Goal: Task Accomplishment & Management: Manage account settings

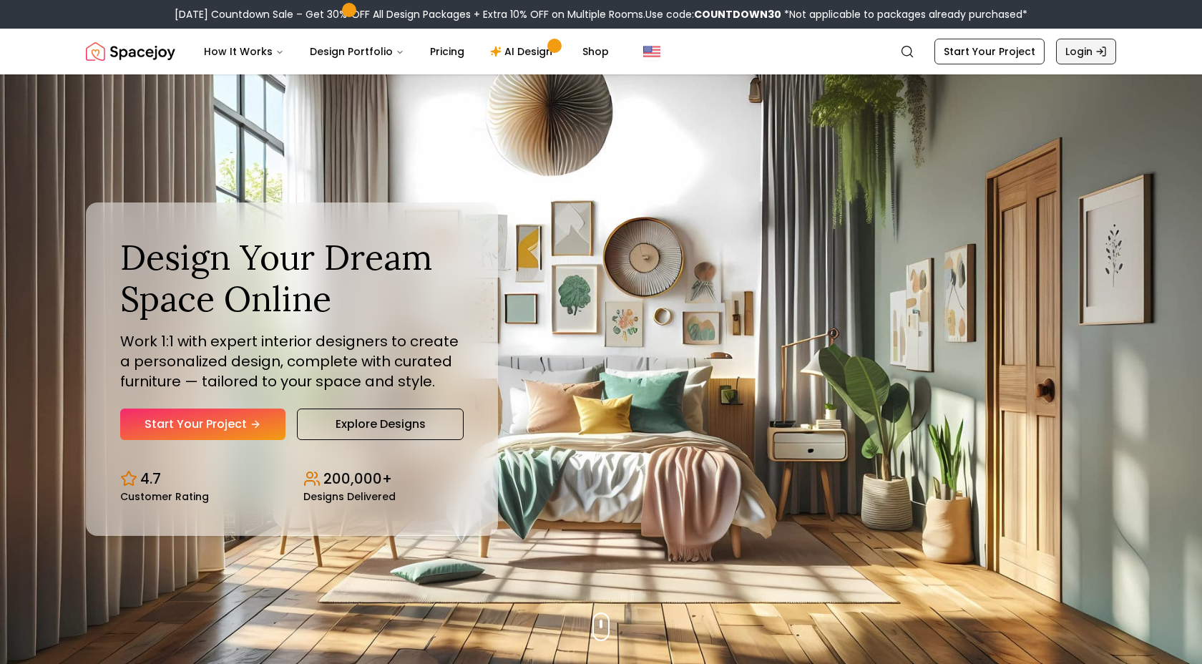
click at [1085, 47] on link "Login" at bounding box center [1086, 52] width 60 height 26
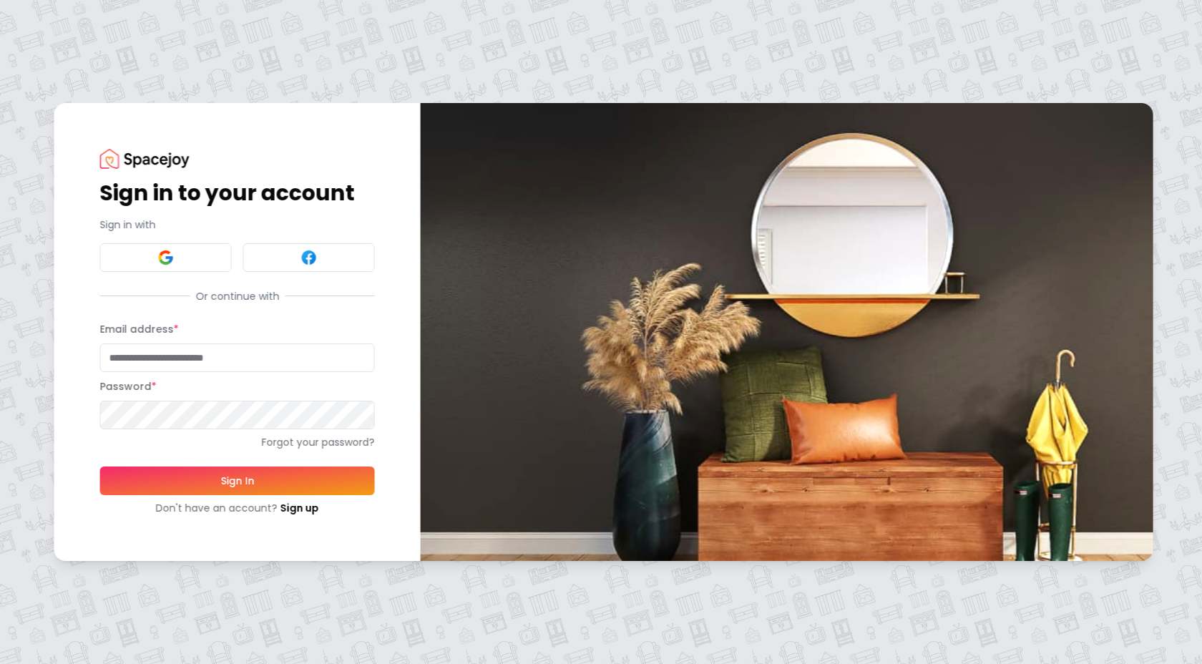
type input "**********"
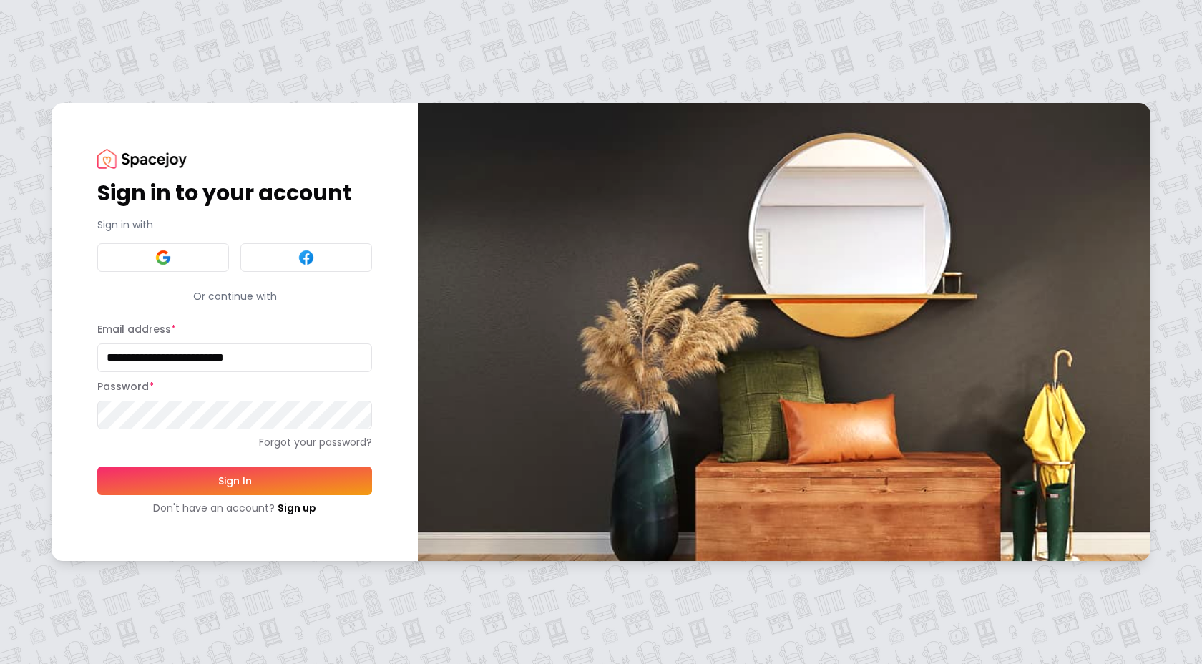
click at [220, 484] on button "Sign In" at bounding box center [234, 480] width 275 height 29
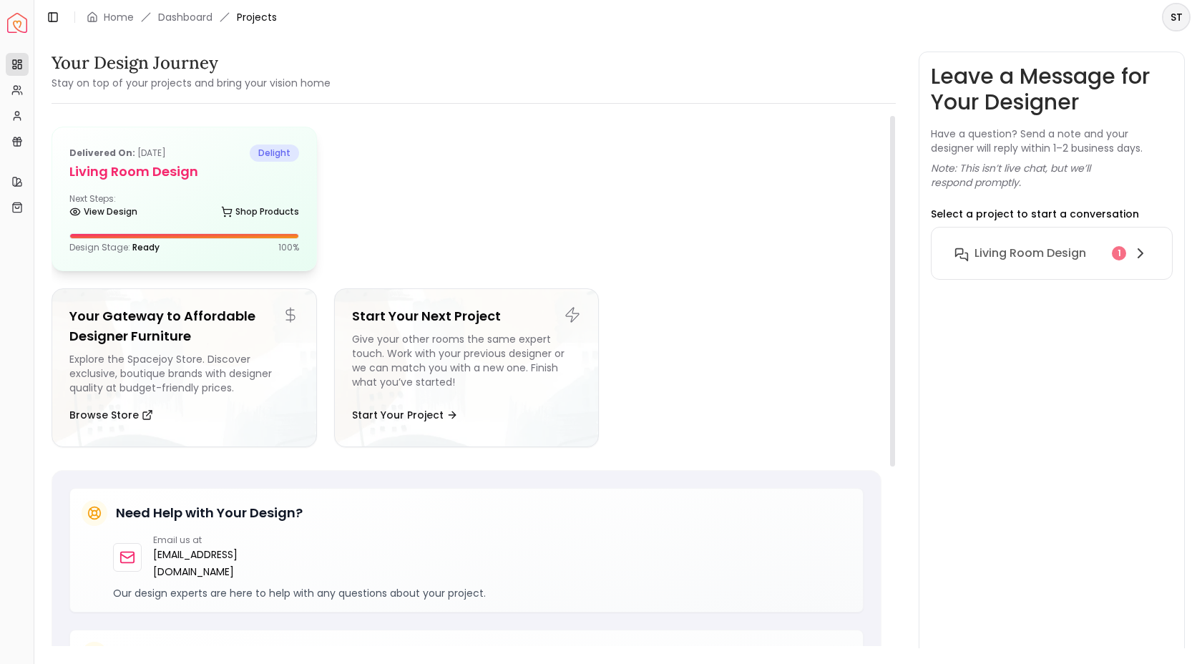
click at [162, 186] on div "Delivered on: [DATE] delight Living Room design Next Steps: View Design Shop Pr…" at bounding box center [184, 198] width 264 height 143
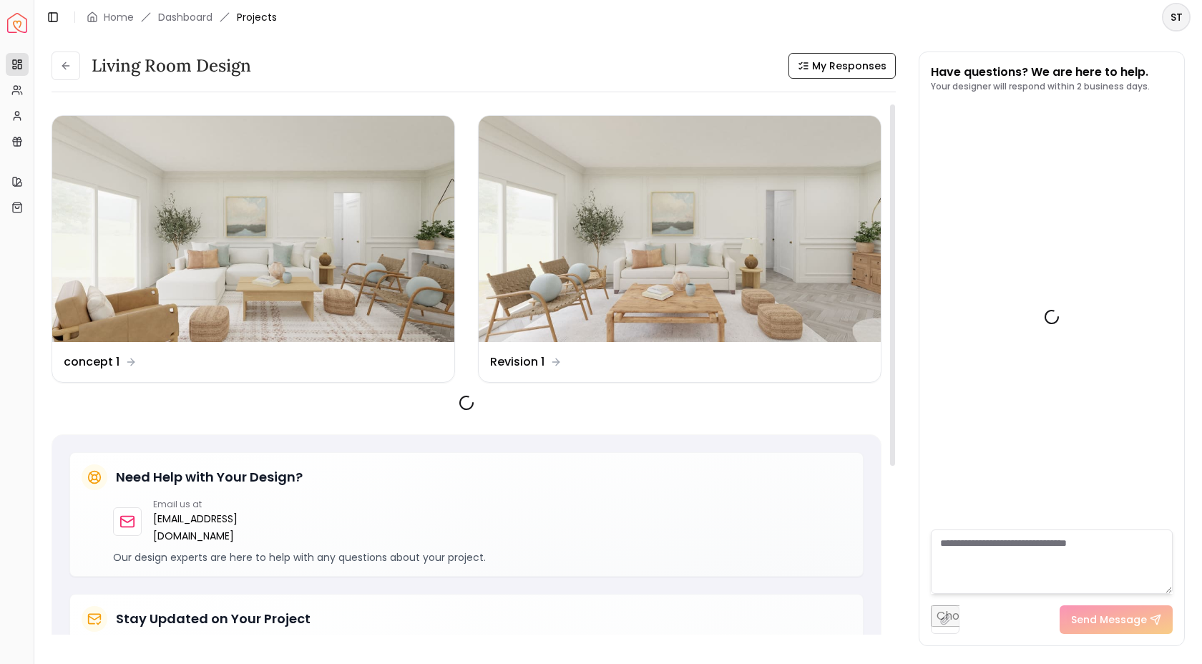
click at [119, 212] on img at bounding box center [253, 229] width 402 height 226
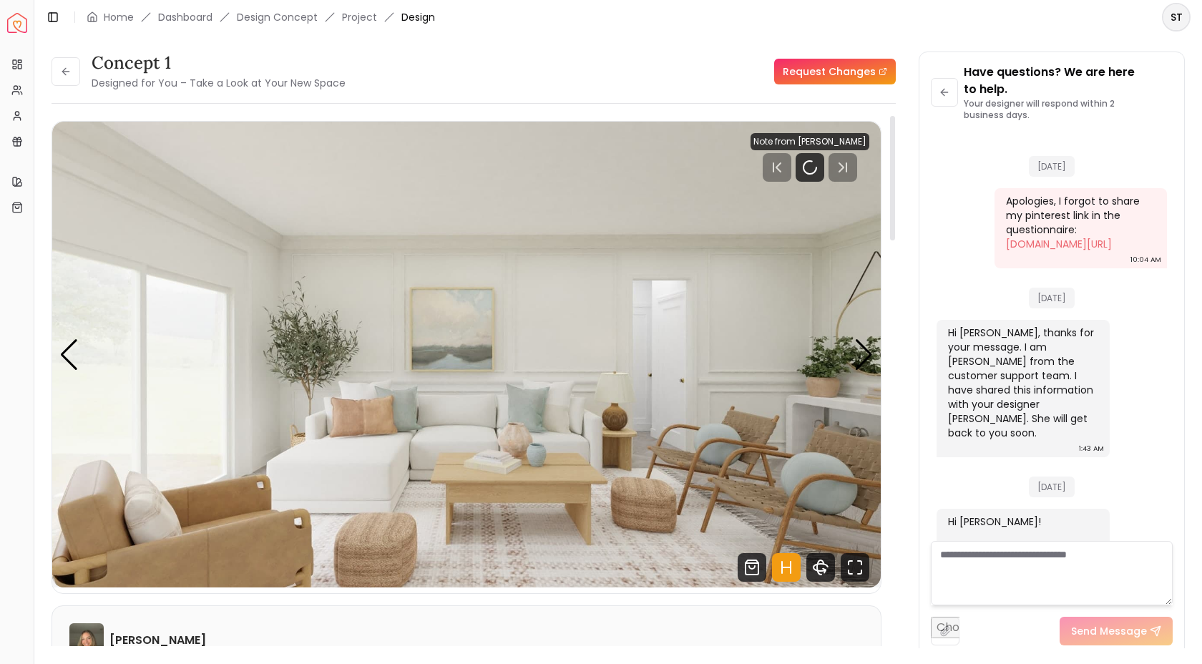
scroll to position [320, 0]
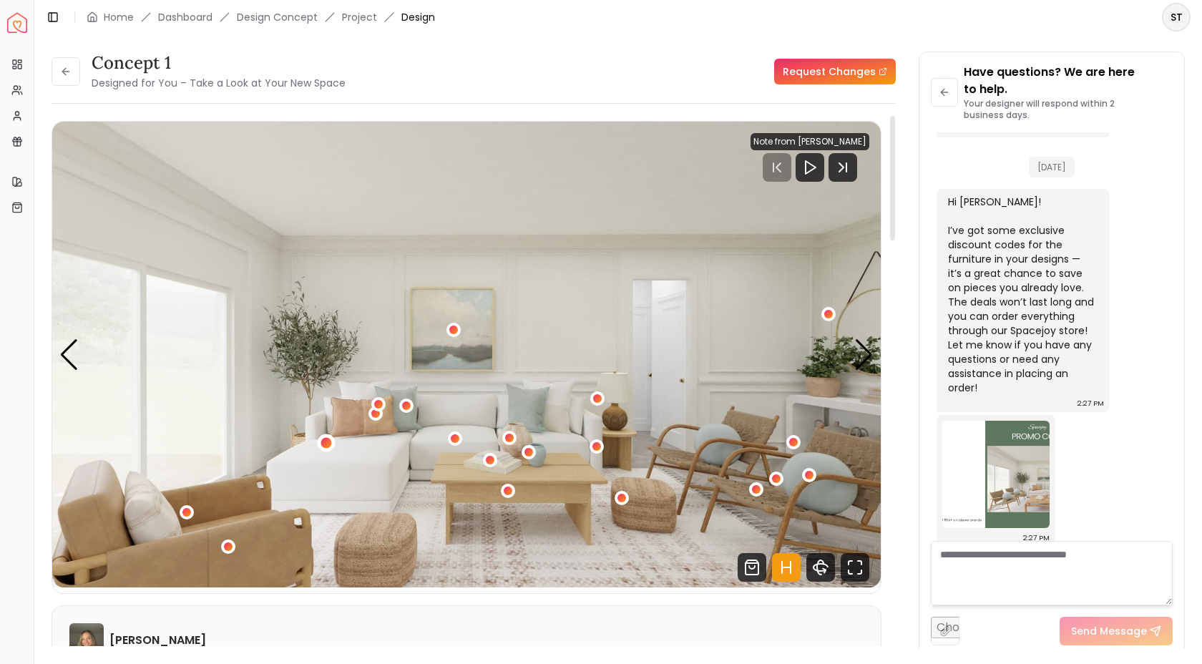
click at [327, 441] on div "1 / 4" at bounding box center [326, 442] width 11 height 11
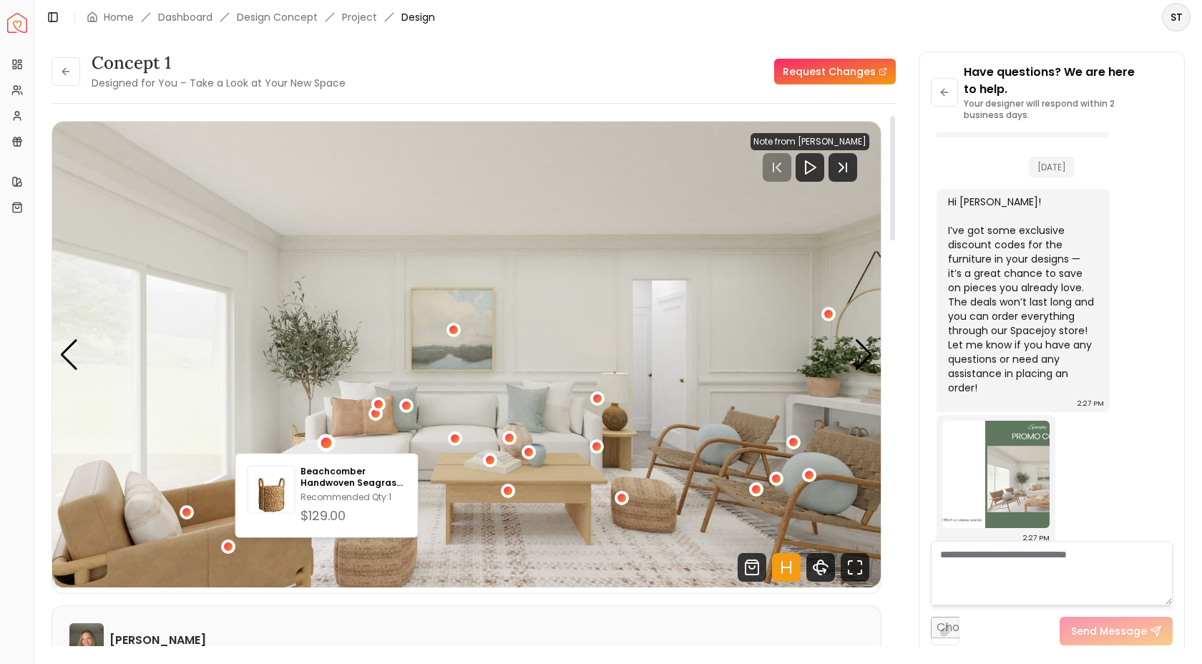
click at [390, 441] on img "1 / 4" at bounding box center [466, 355] width 828 height 466
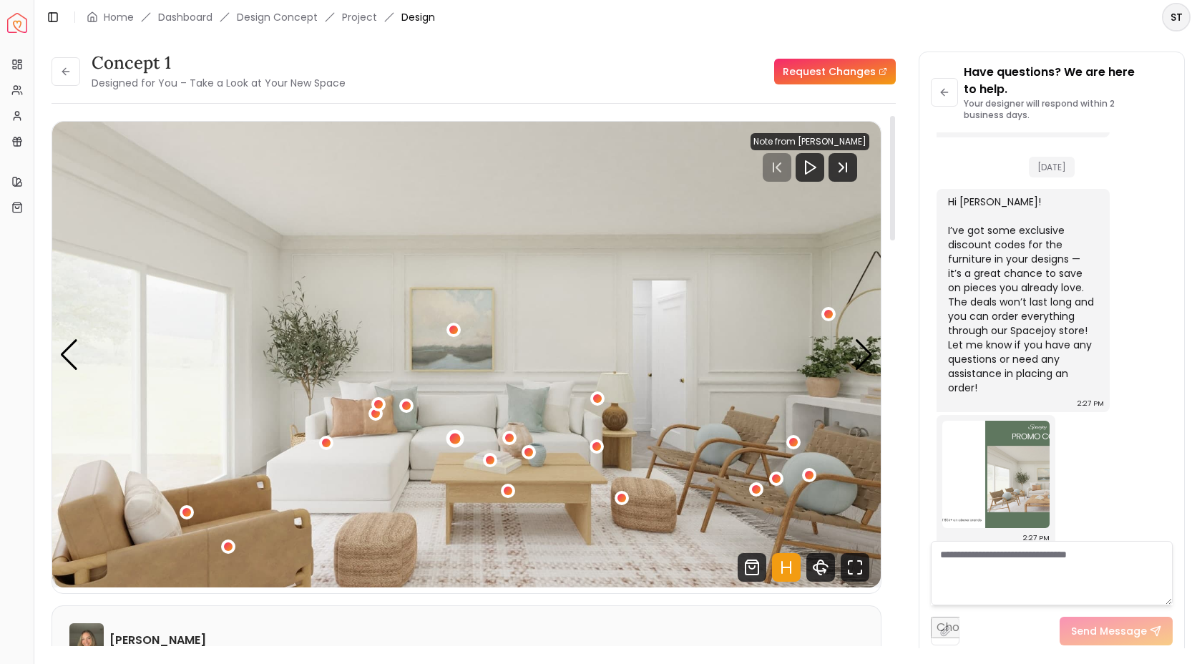
click at [454, 441] on div "1 / 4" at bounding box center [454, 438] width 11 height 11
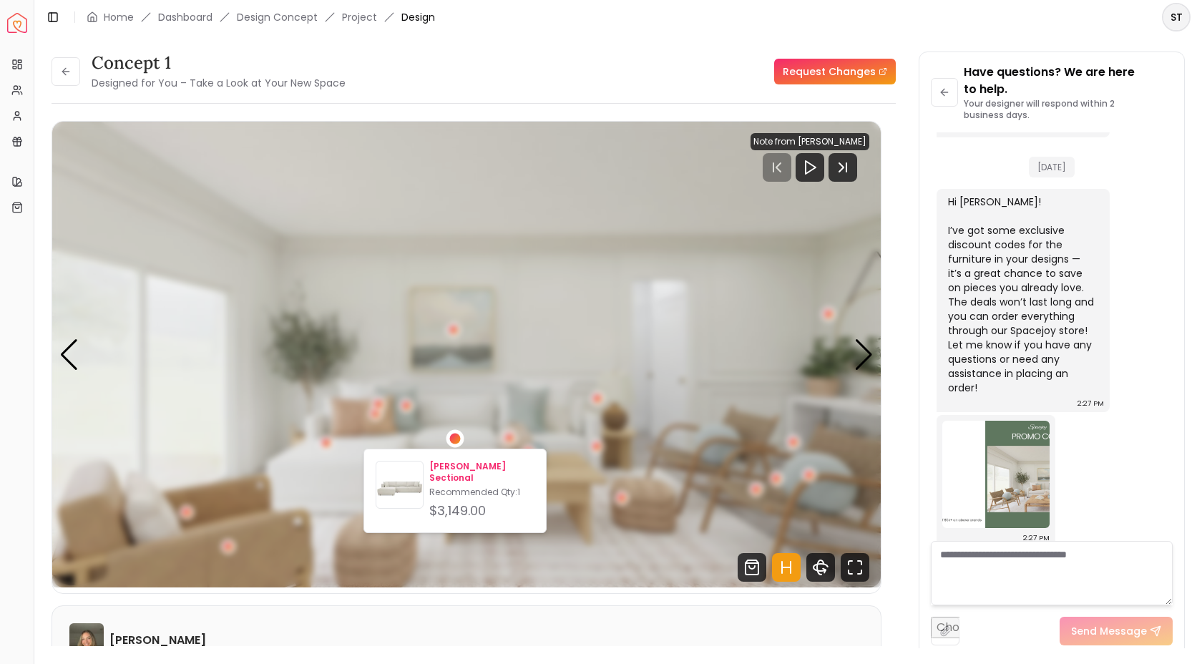
click at [453, 473] on p "[PERSON_NAME] Sectional" at bounding box center [481, 472] width 105 height 23
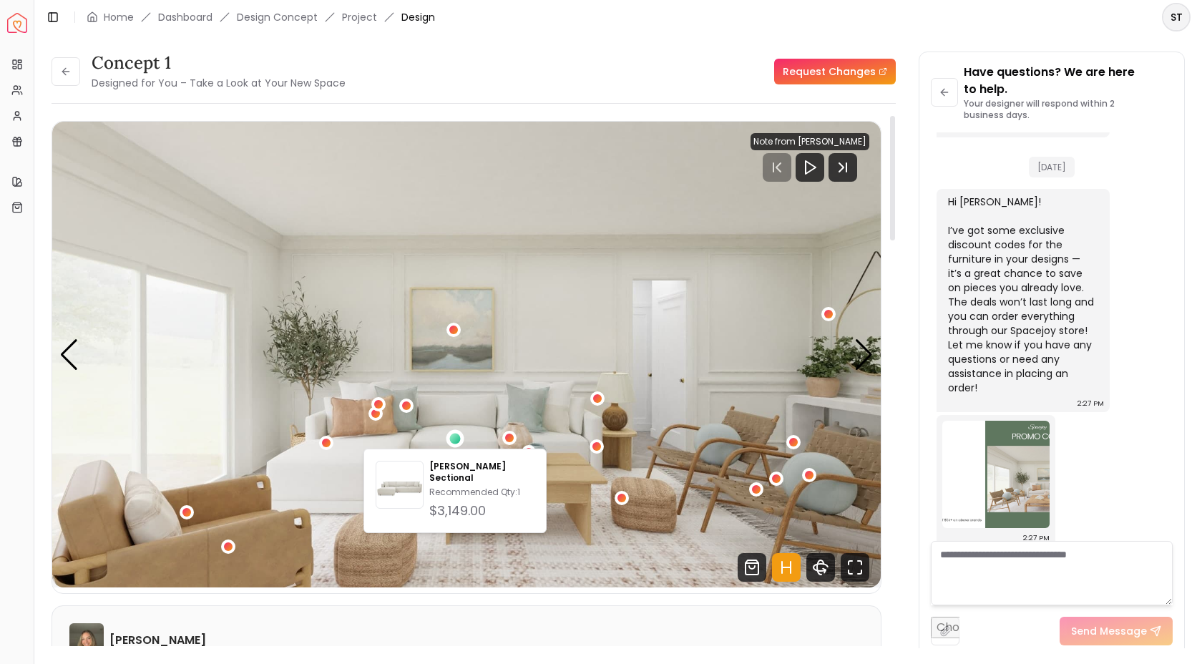
click at [340, 80] on small "Designed for You – Take a Look at Your New Space" at bounding box center [219, 83] width 254 height 14
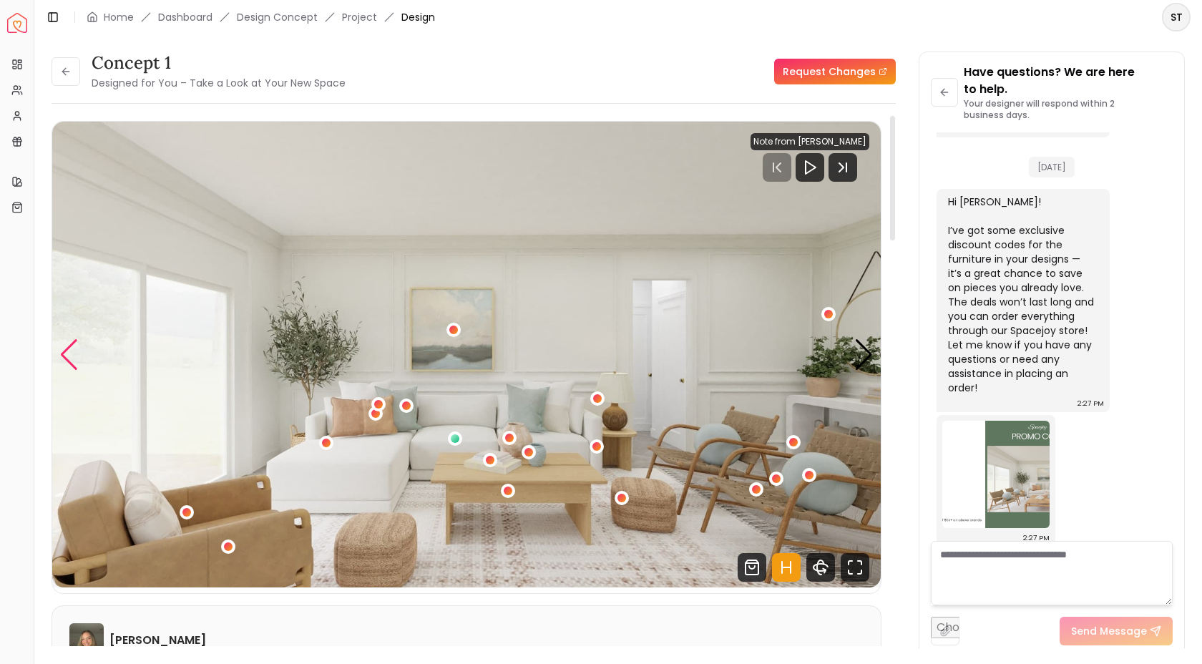
click at [68, 347] on div "Previous slide" at bounding box center [68, 354] width 19 height 31
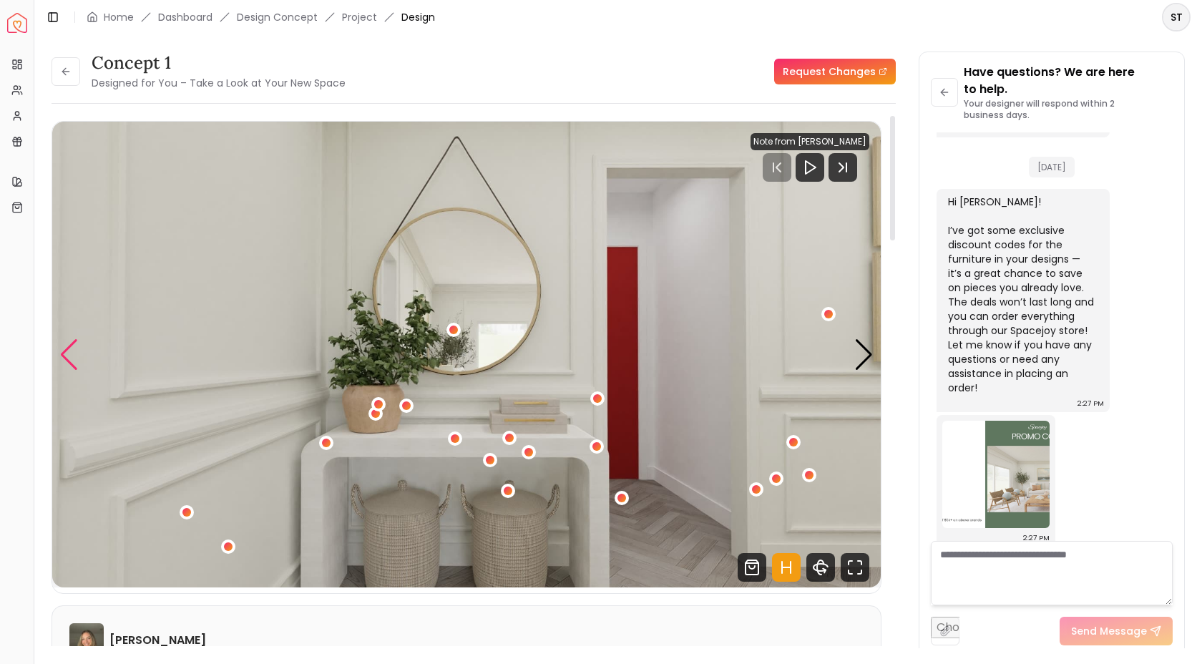
click at [67, 347] on div "Previous slide" at bounding box center [68, 354] width 19 height 31
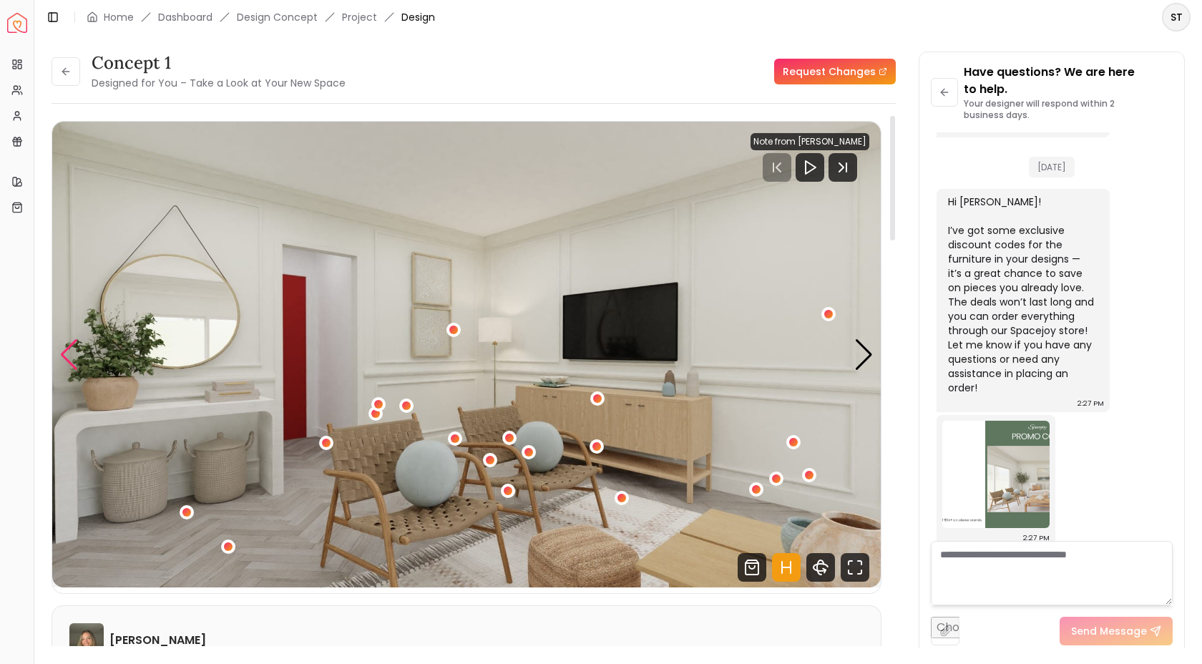
click at [66, 348] on div "Previous slide" at bounding box center [68, 354] width 19 height 31
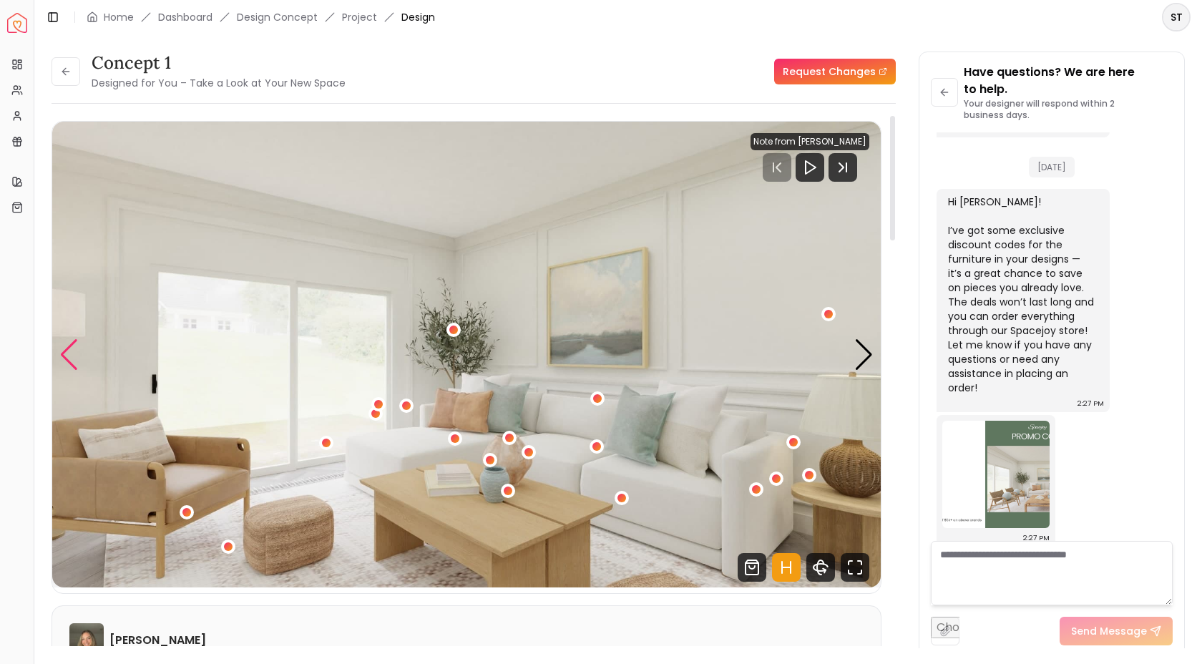
click at [66, 348] on div "Previous slide" at bounding box center [68, 354] width 19 height 31
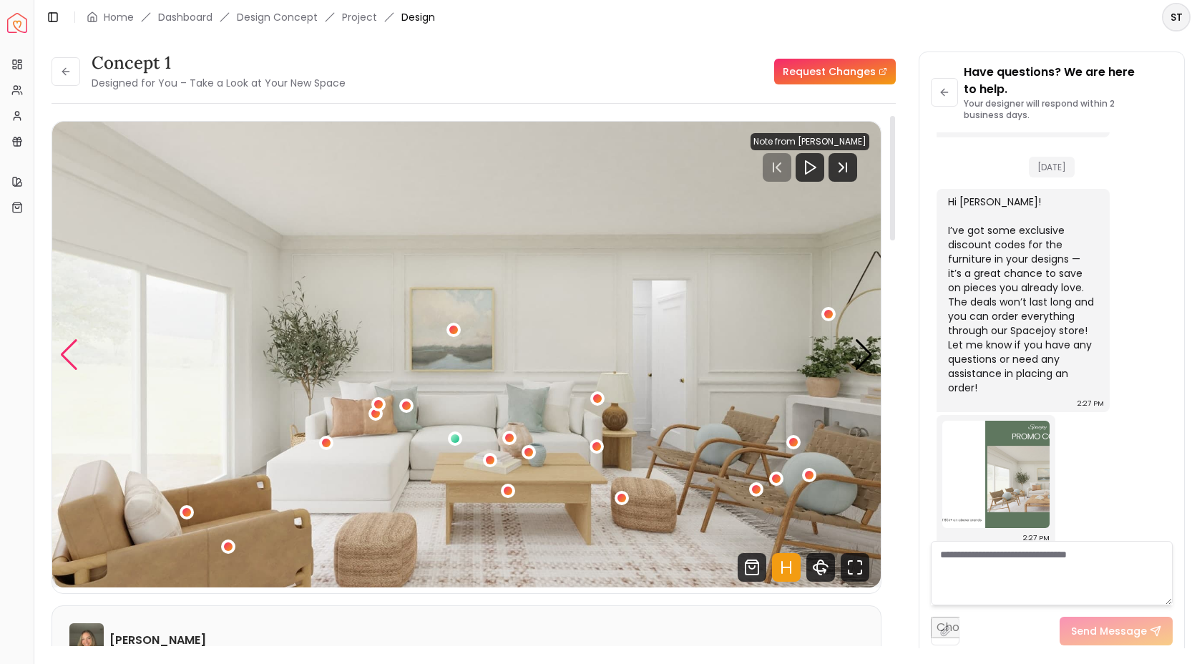
click at [74, 342] on div "Previous slide" at bounding box center [68, 354] width 19 height 31
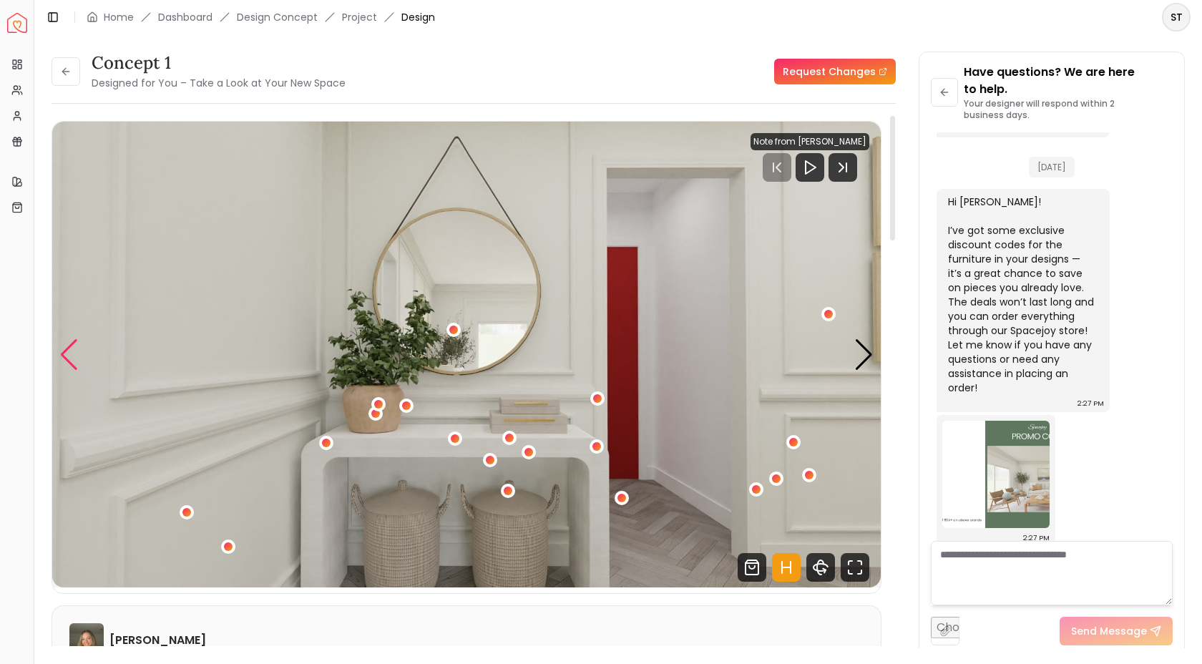
click at [74, 342] on div "Previous slide" at bounding box center [68, 354] width 19 height 31
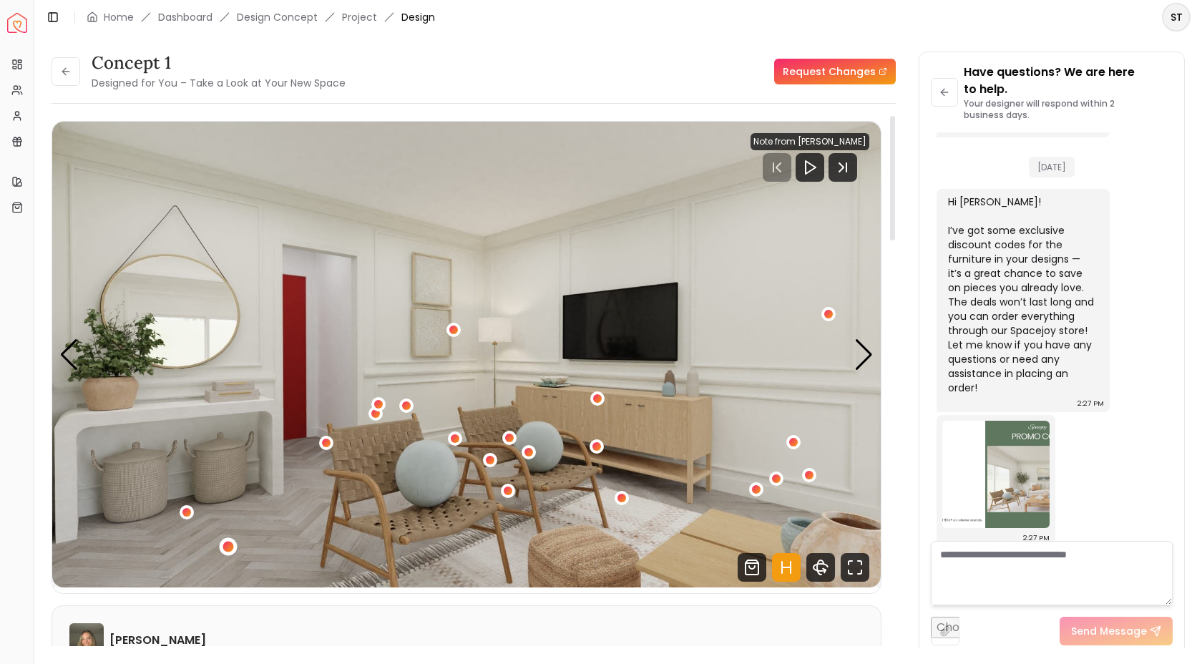
click at [228, 545] on div "3 / 4" at bounding box center [228, 546] width 11 height 11
click at [446, 557] on img "3 / 4" at bounding box center [466, 355] width 828 height 466
click at [624, 499] on div "3 / 4" at bounding box center [622, 498] width 11 height 11
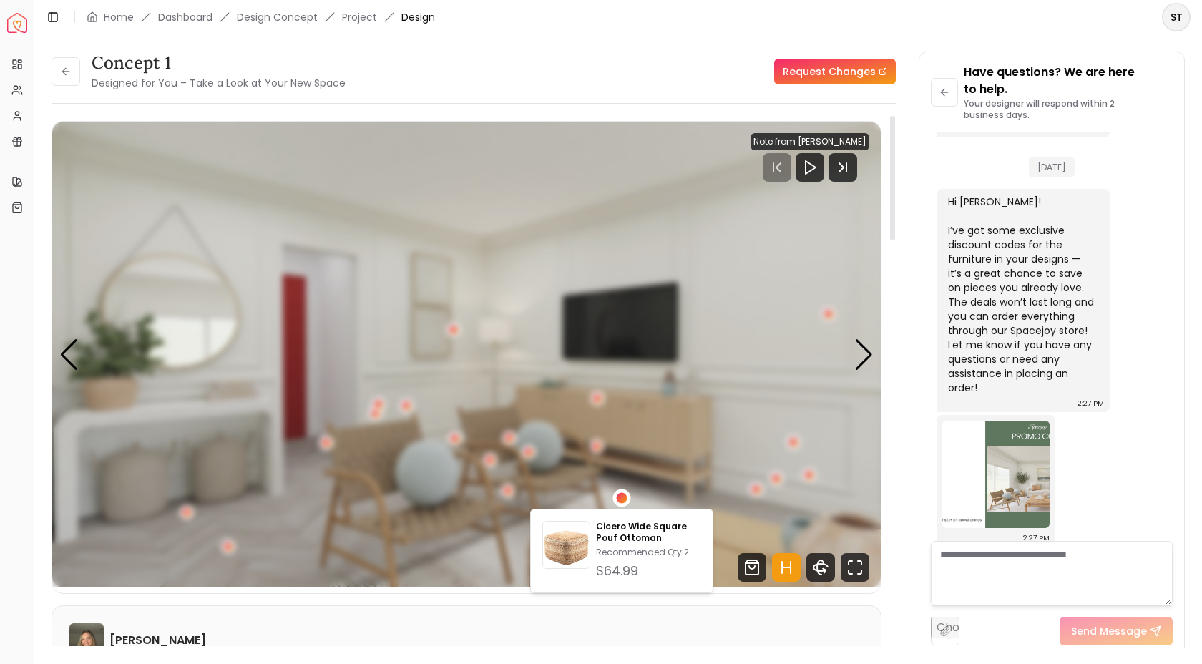
click at [673, 495] on img "3 / 4" at bounding box center [466, 355] width 828 height 466
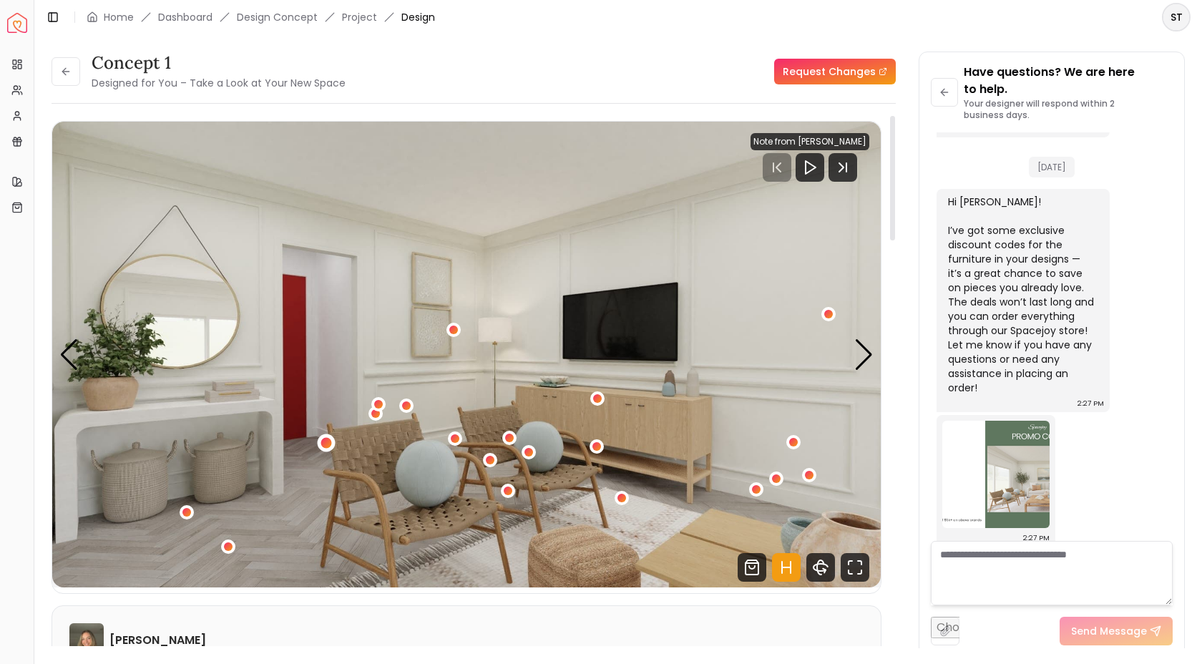
click at [330, 442] on div "3 / 4" at bounding box center [326, 442] width 11 height 11
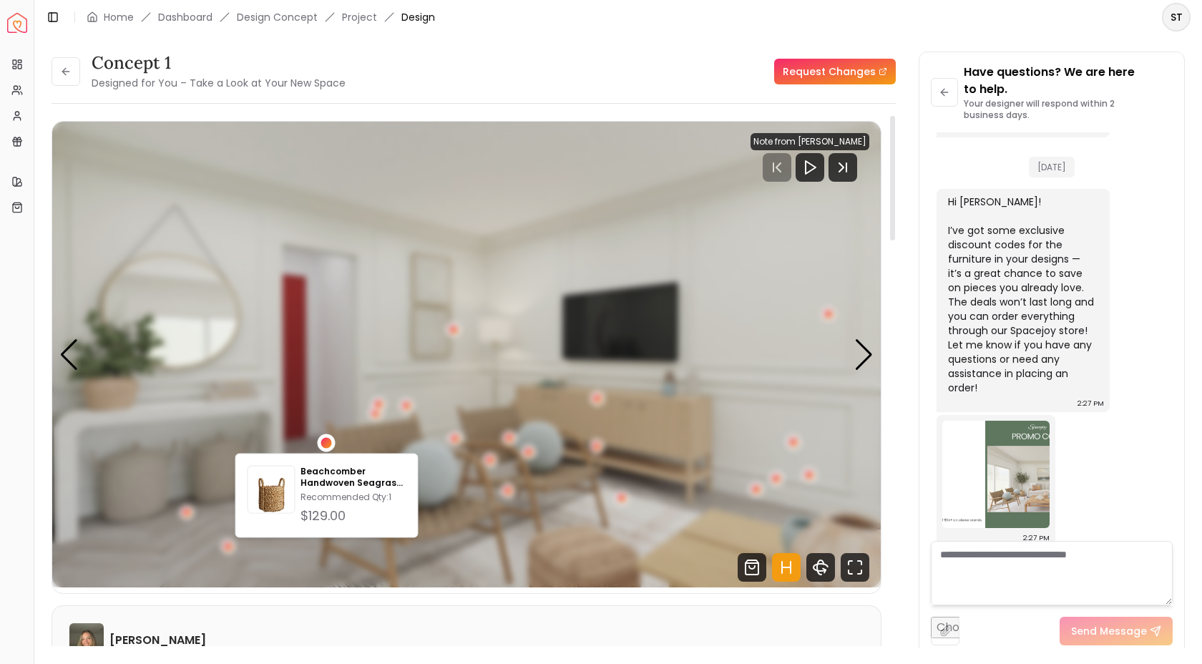
click at [330, 442] on div "3 / 4" at bounding box center [326, 442] width 11 height 11
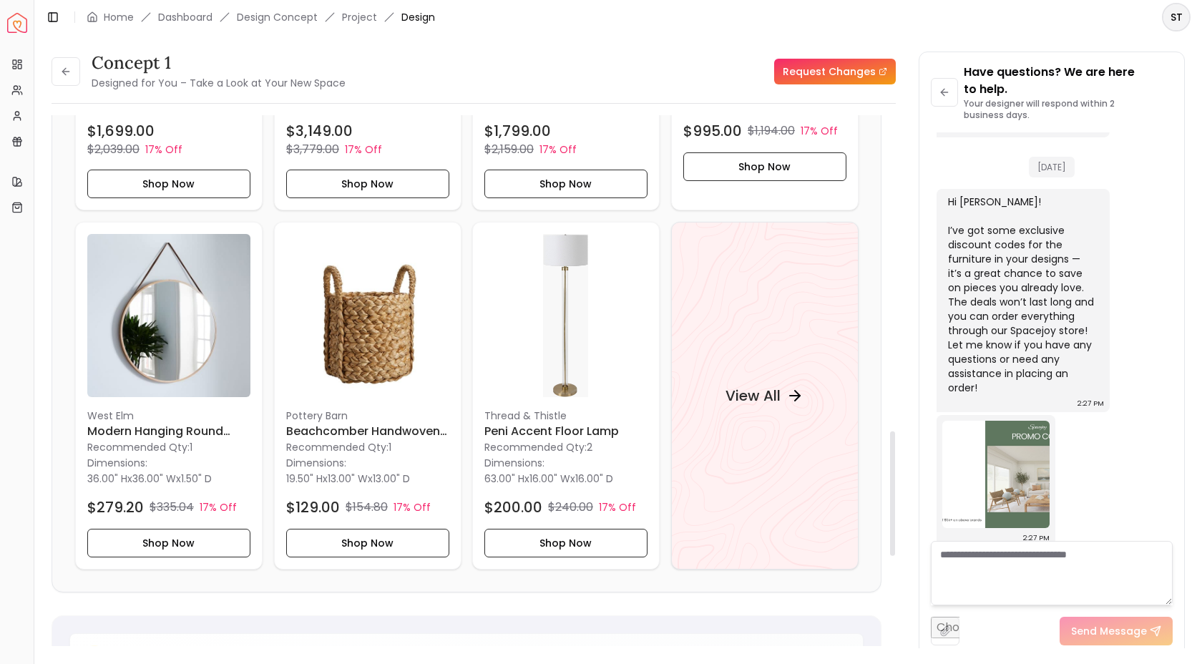
scroll to position [1353, 0]
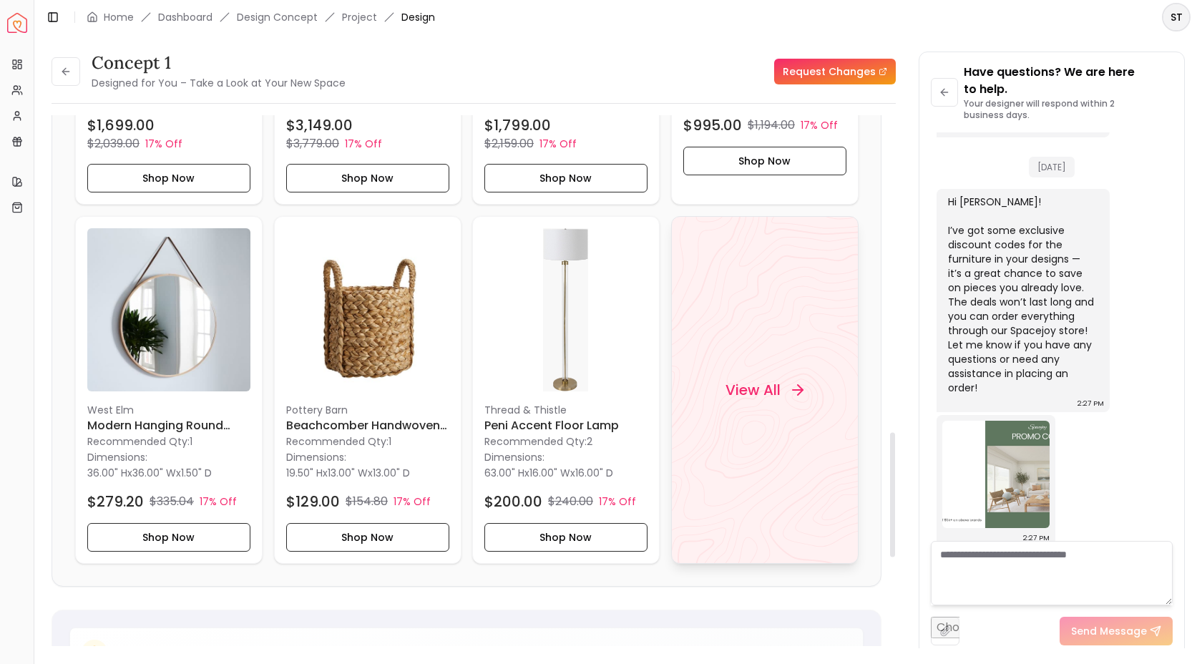
click at [755, 383] on h4 "View All" at bounding box center [752, 390] width 55 height 20
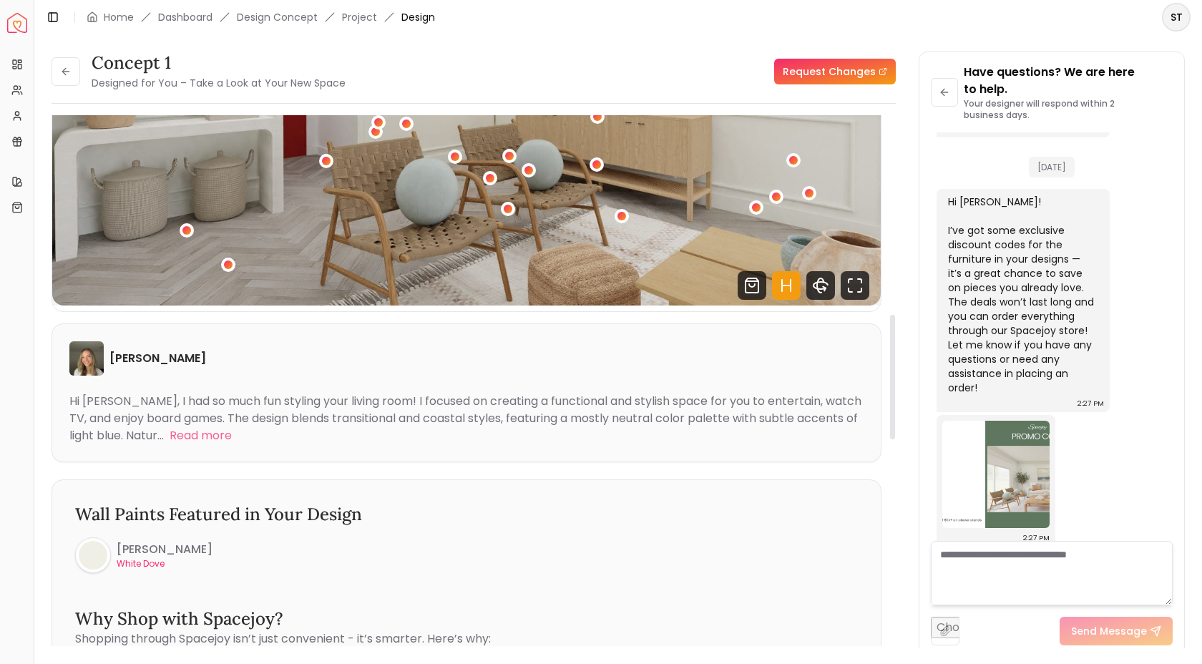
scroll to position [0, 0]
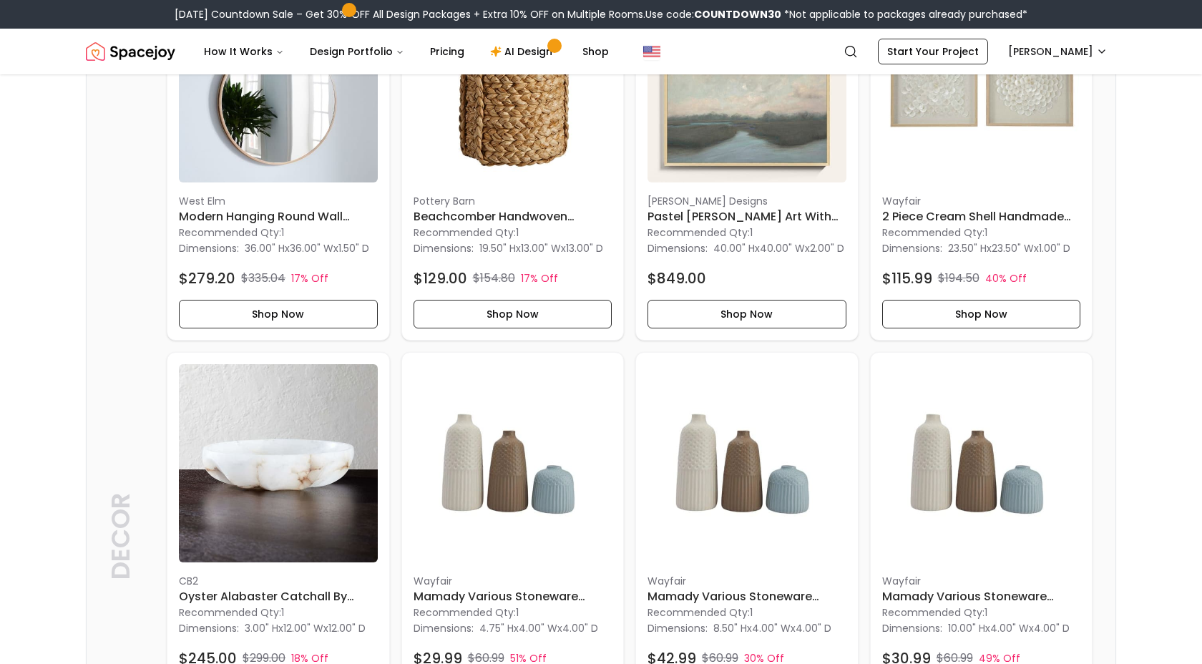
scroll to position [1307, 0]
